Goal: Information Seeking & Learning: Learn about a topic

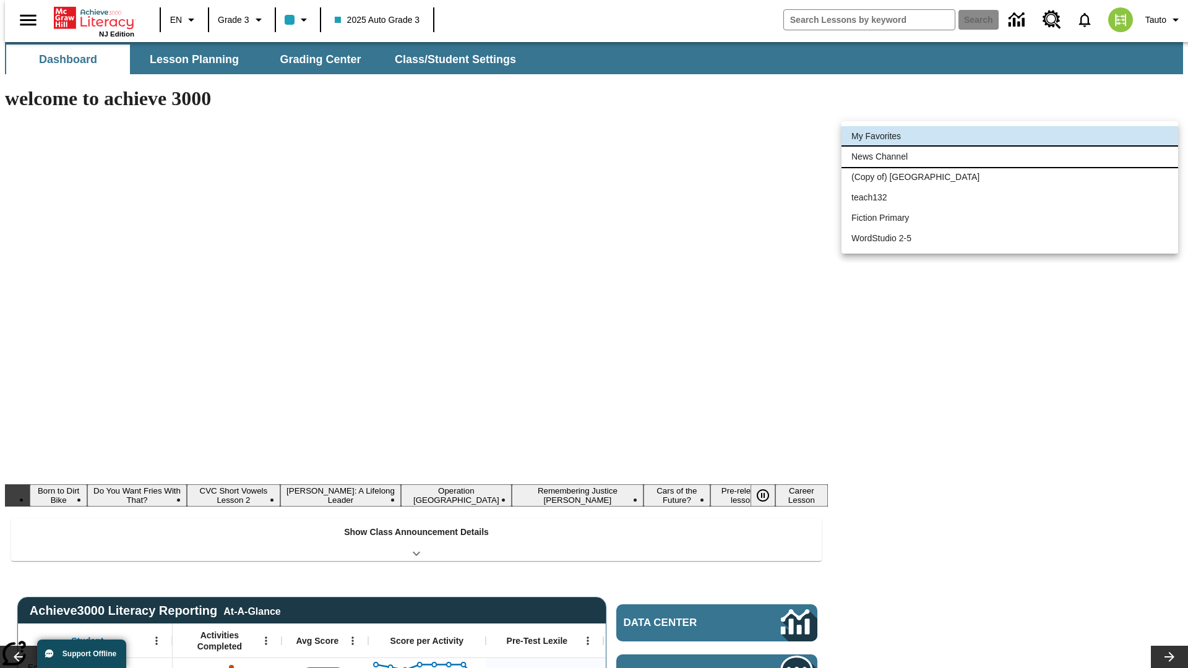
click at [1009, 156] on li "News Channel" at bounding box center [1009, 157] width 336 height 20
type input "120"
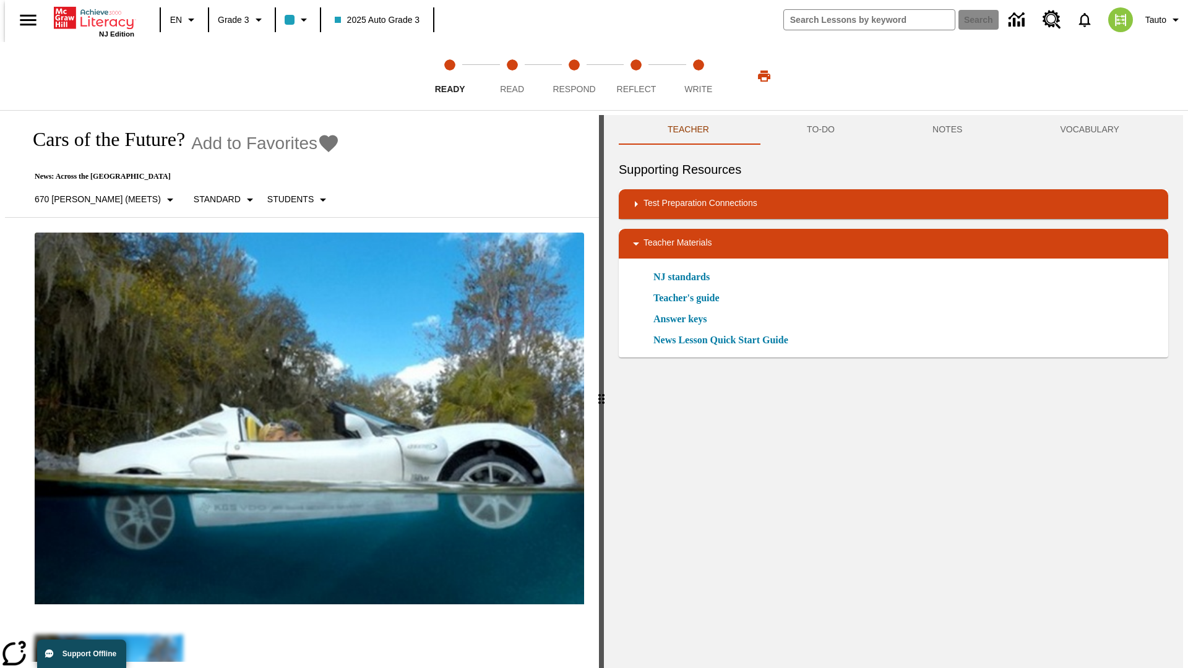
click at [319, 144] on icon "Add to Favorites - Cars of the Future?" at bounding box center [328, 143] width 19 height 17
